Goal: Information Seeking & Learning: Learn about a topic

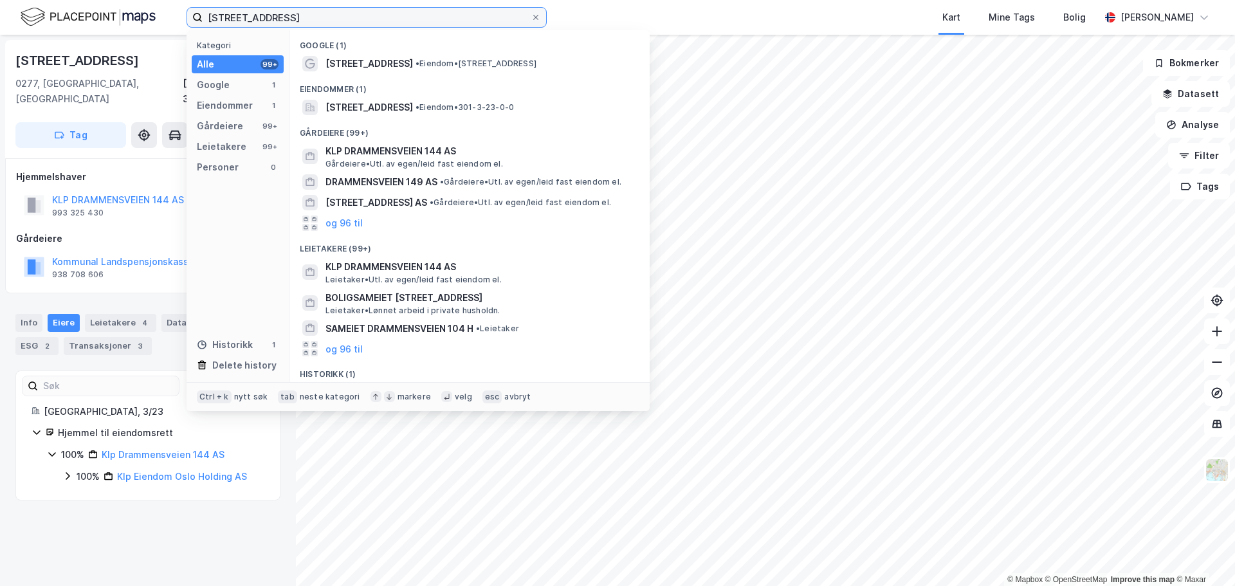
drag, startPoint x: 305, startPoint y: 21, endPoint x: 166, endPoint y: 14, distance: 139.7
click at [166, 14] on div "[STREET_ADDRESS] Kategori Alle 99+ Google 1 Eiendommer 1 Gårdeiere 99+ Leietake…" at bounding box center [617, 17] width 1235 height 35
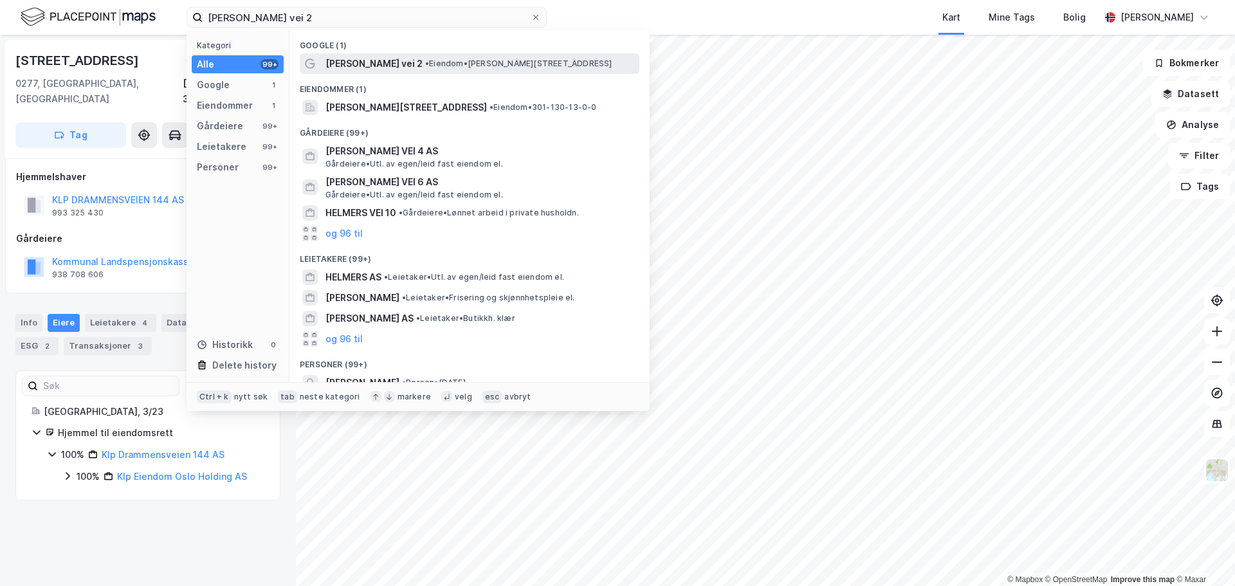
click at [388, 61] on span "[PERSON_NAME] vei 2" at bounding box center [373, 63] width 97 height 15
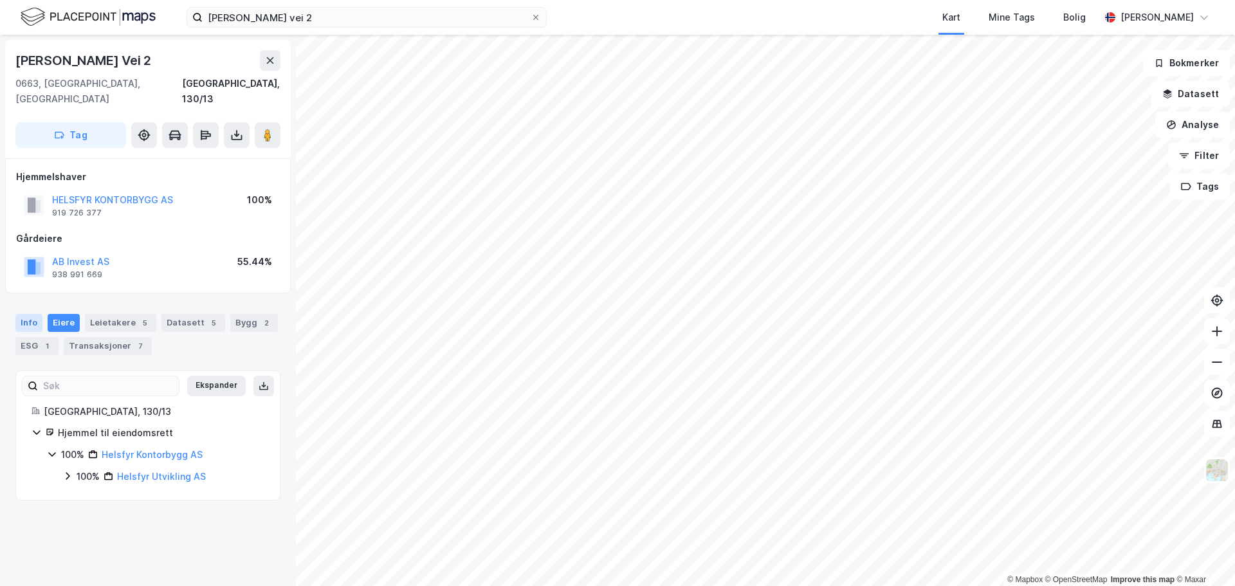
click at [28, 314] on div "Info" at bounding box center [28, 323] width 27 height 18
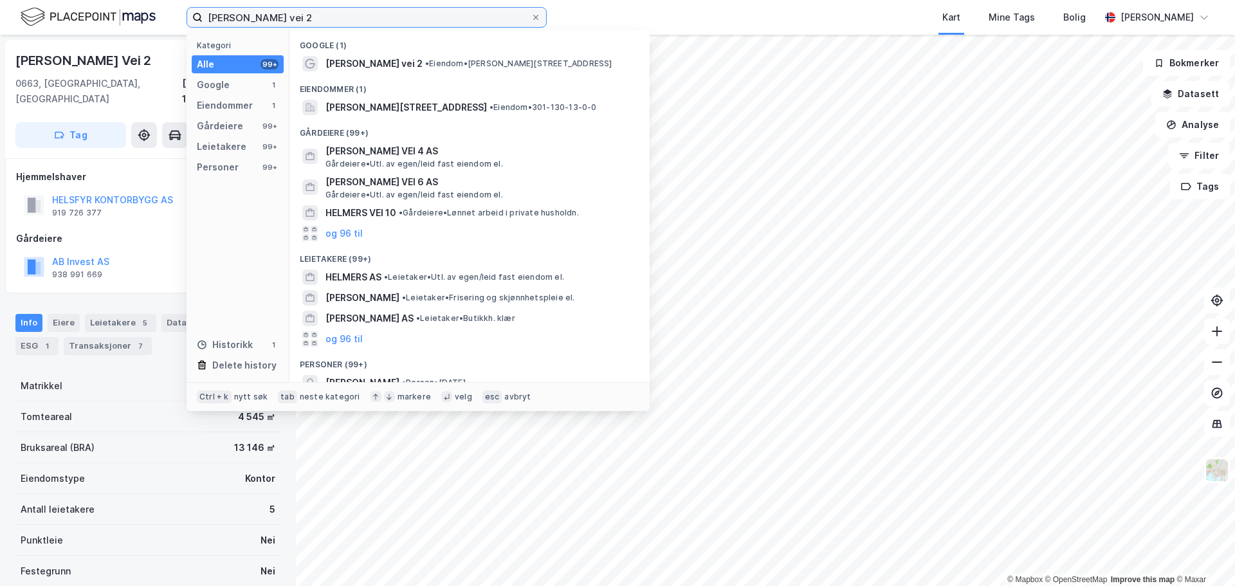
drag, startPoint x: 207, startPoint y: 17, endPoint x: 180, endPoint y: 15, distance: 27.1
click at [180, 15] on div "[PERSON_NAME] vei 2 Kategori Alle 99+ Google 1 Eiendommer 1 Gårdeiere 99+ Leiet…" at bounding box center [617, 17] width 1235 height 35
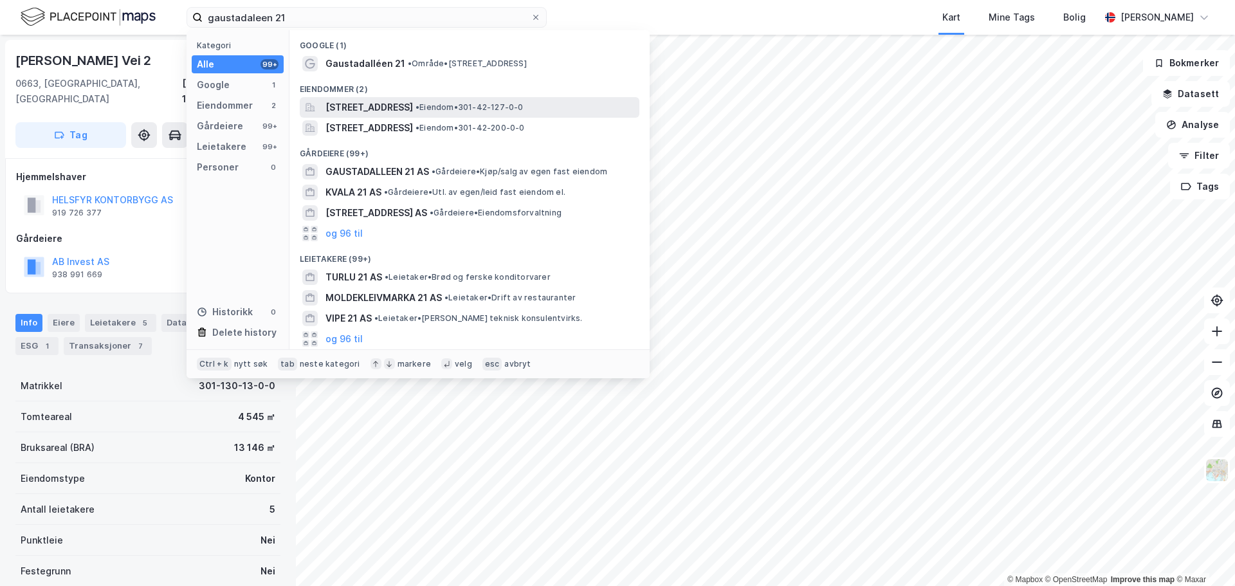
click at [498, 98] on div "[STREET_ADDRESS] • Eiendom • 301-42-127-0-0" at bounding box center [470, 107] width 340 height 21
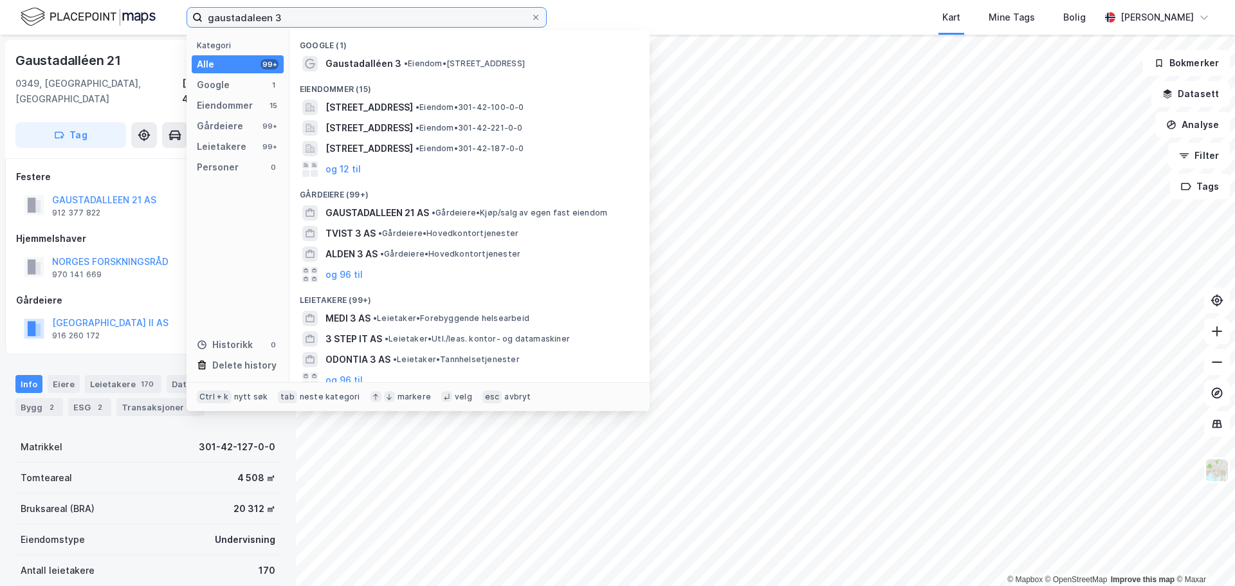
drag, startPoint x: 316, startPoint y: 18, endPoint x: 167, endPoint y: 20, distance: 149.2
click at [167, 19] on div "gaustadaleen 3 Kategori Alle 99+ Google 1 Eiendommer 15 Gårdeiere 99+ Leietaker…" at bounding box center [617, 17] width 1235 height 35
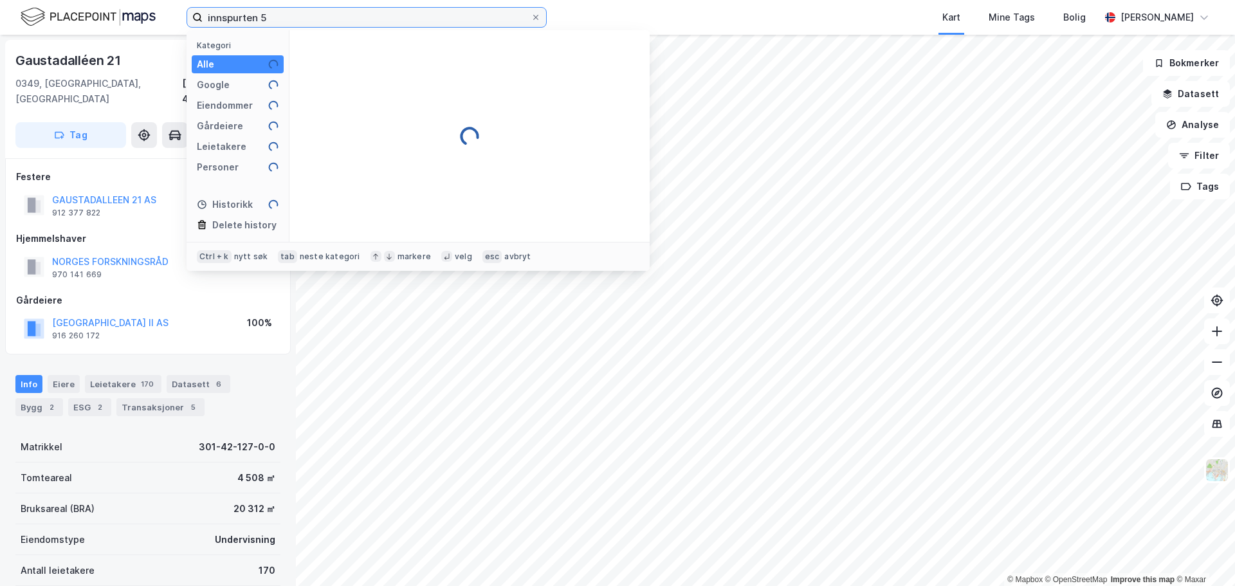
type input "innspurten 5"
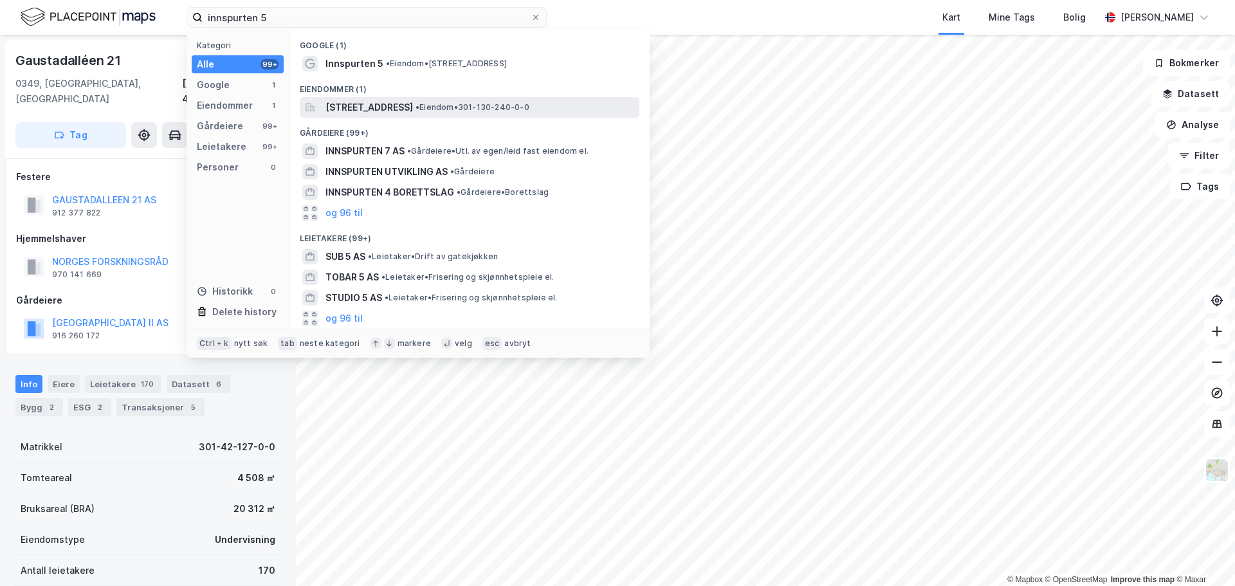
click at [483, 102] on span "• Eiendom • 301-130-240-0-0" at bounding box center [472, 107] width 114 height 10
